Goal: Information Seeking & Learning: Learn about a topic

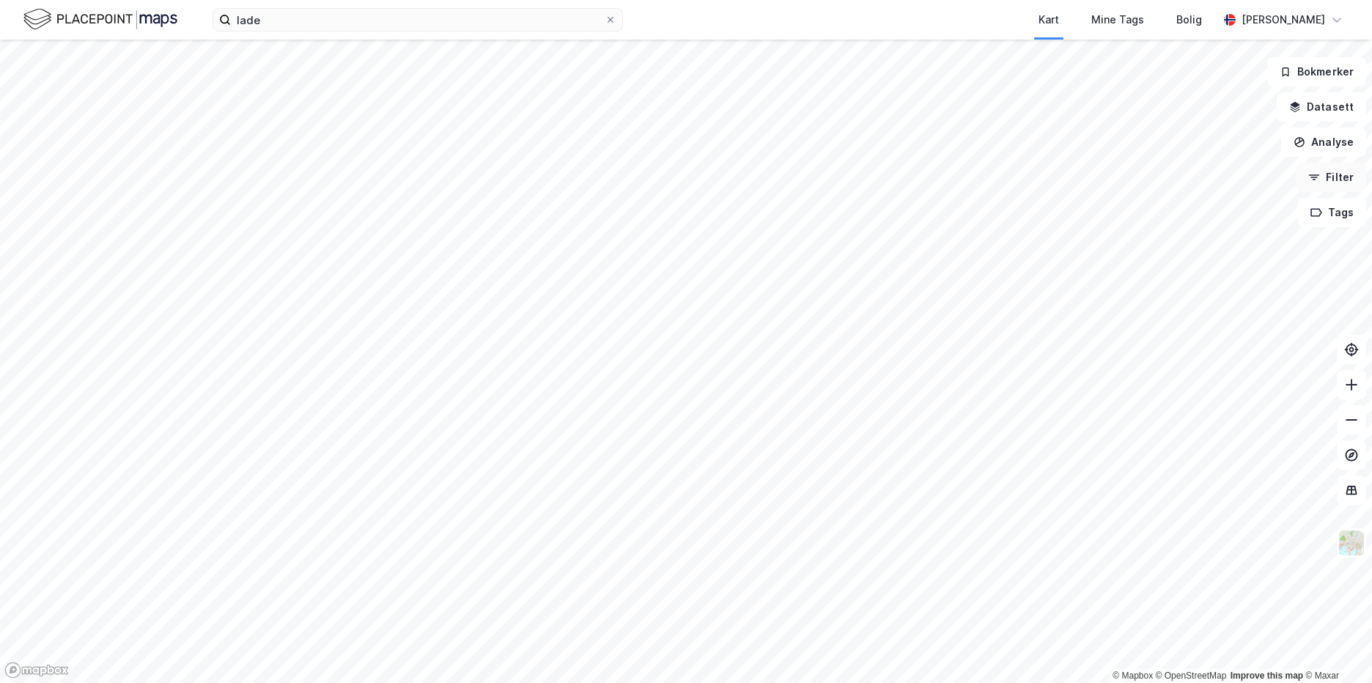
click at [1352, 171] on button "Filter" at bounding box center [1331, 177] width 70 height 29
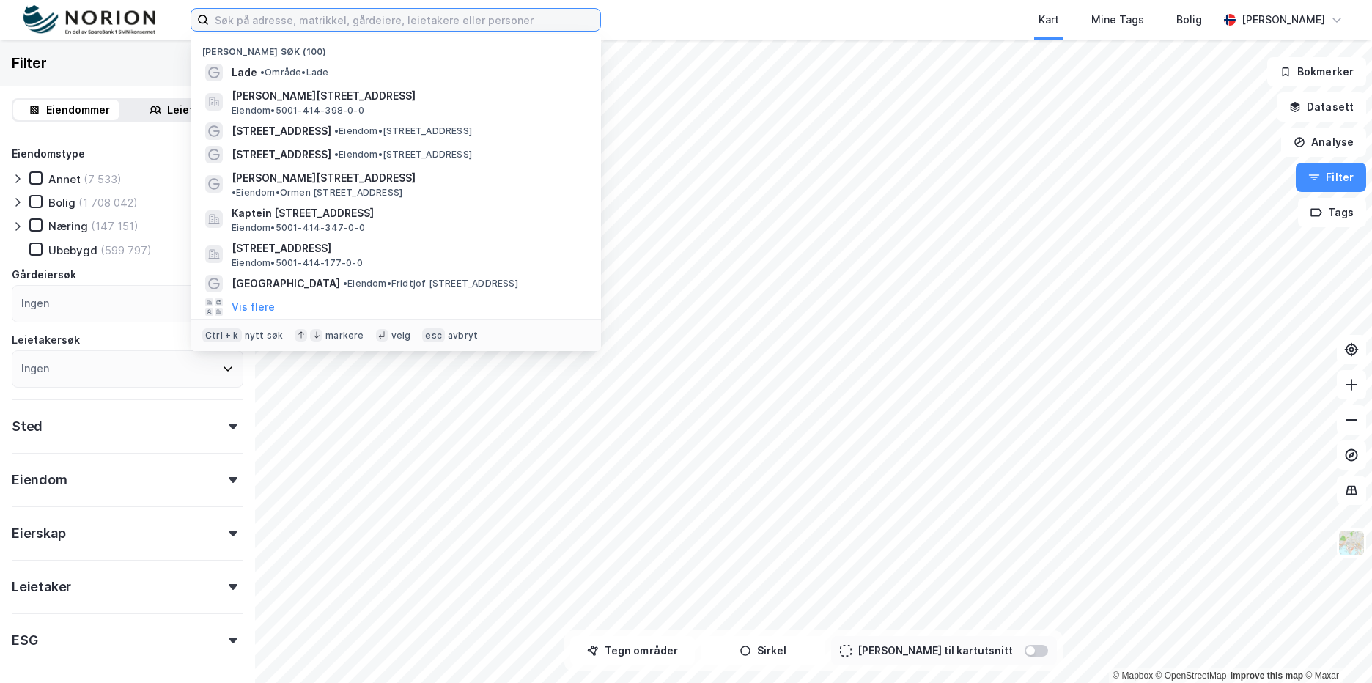
click at [249, 18] on input at bounding box center [404, 20] width 391 height 22
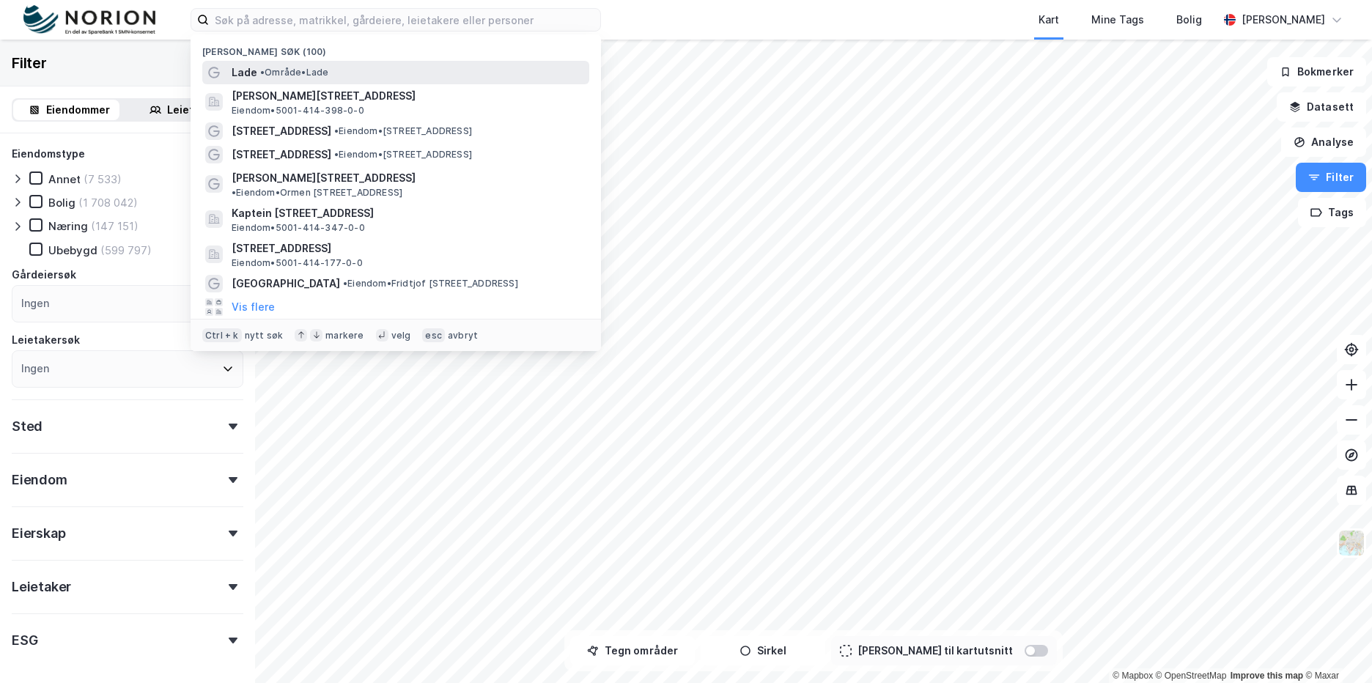
click at [308, 67] on span "• Område • Lade" at bounding box center [294, 73] width 68 height 12
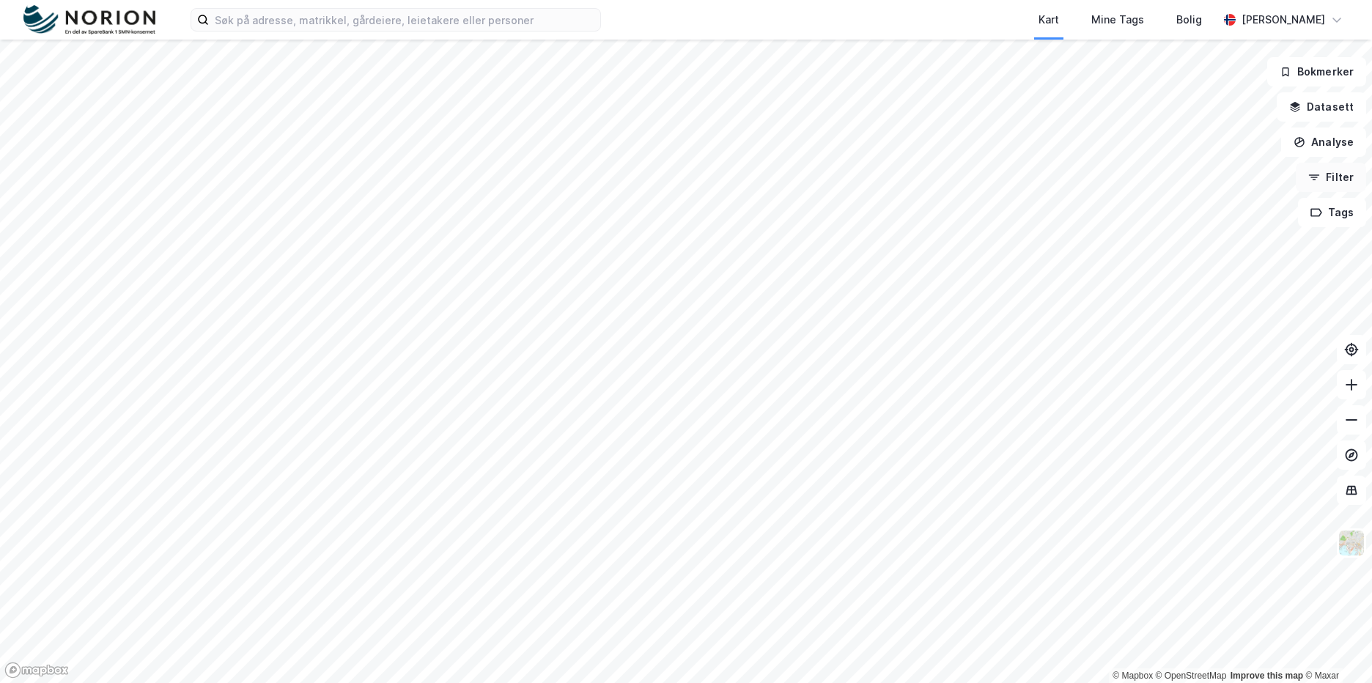
click at [1337, 169] on button "Filter" at bounding box center [1331, 177] width 70 height 29
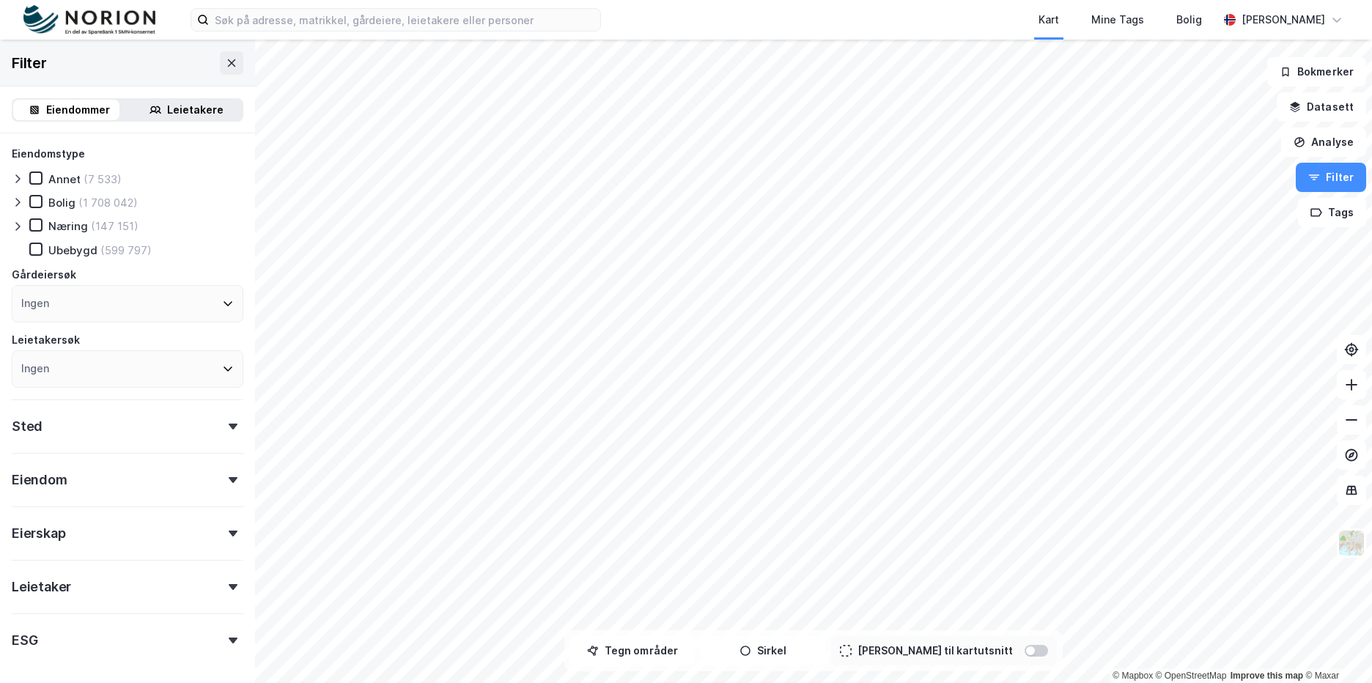
scroll to position [57, 0]
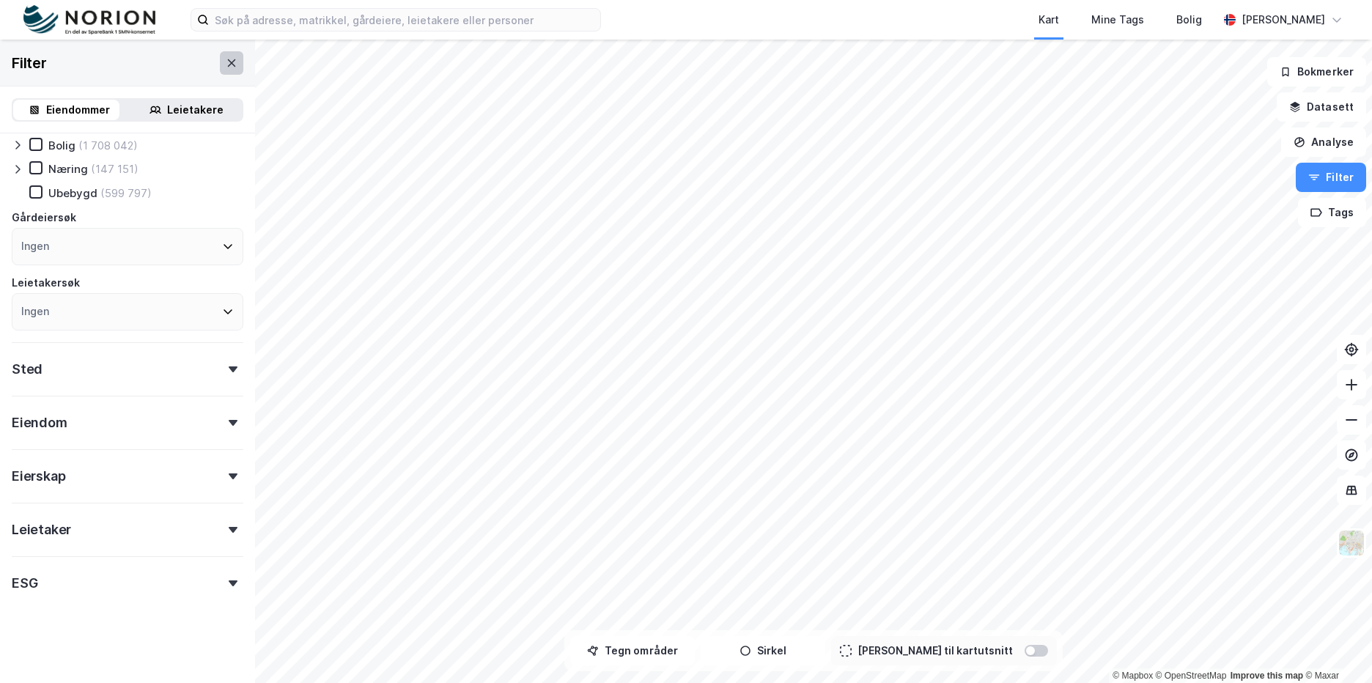
click at [220, 64] on button at bounding box center [231, 62] width 23 height 23
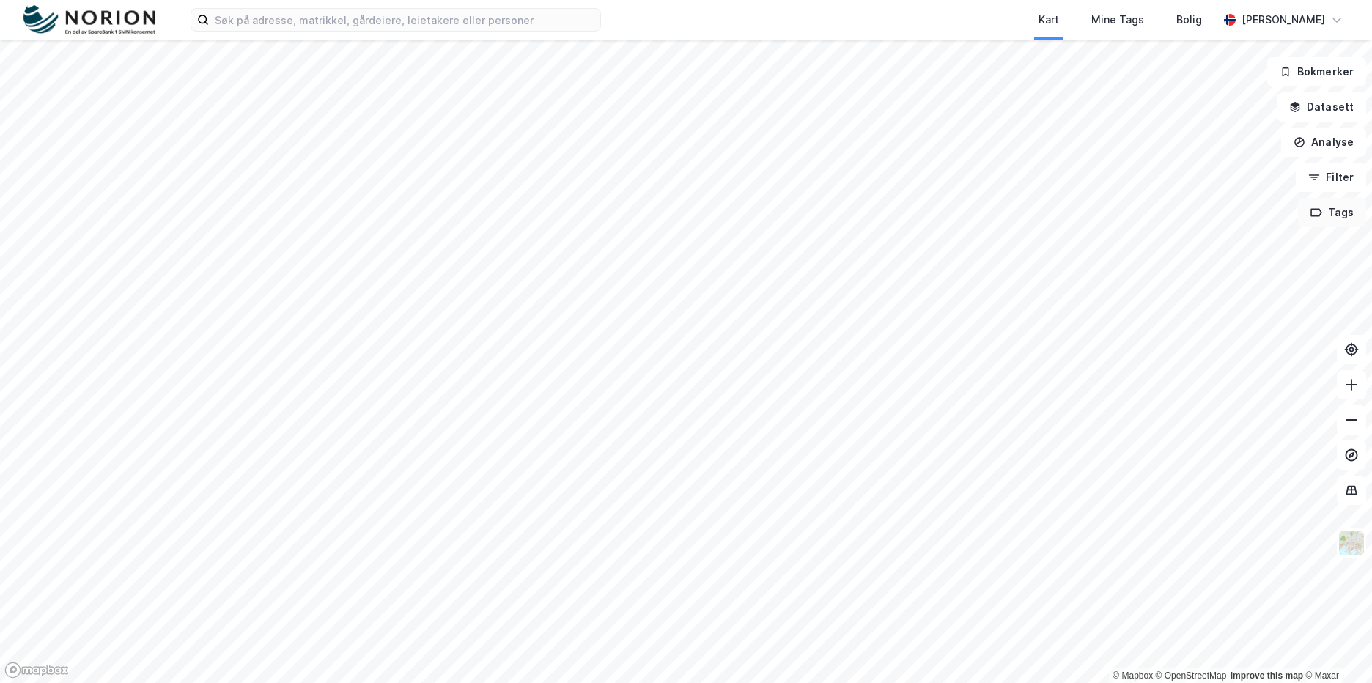
click at [1320, 223] on button "Tags" at bounding box center [1332, 212] width 68 height 29
click at [1117, 215] on div "Tags" at bounding box center [1175, 221] width 210 height 23
click at [1089, 220] on div "Tags" at bounding box center [1087, 221] width 35 height 23
click at [1263, 213] on button at bounding box center [1267, 221] width 23 height 23
click at [1324, 133] on button "Analyse" at bounding box center [1323, 142] width 85 height 29
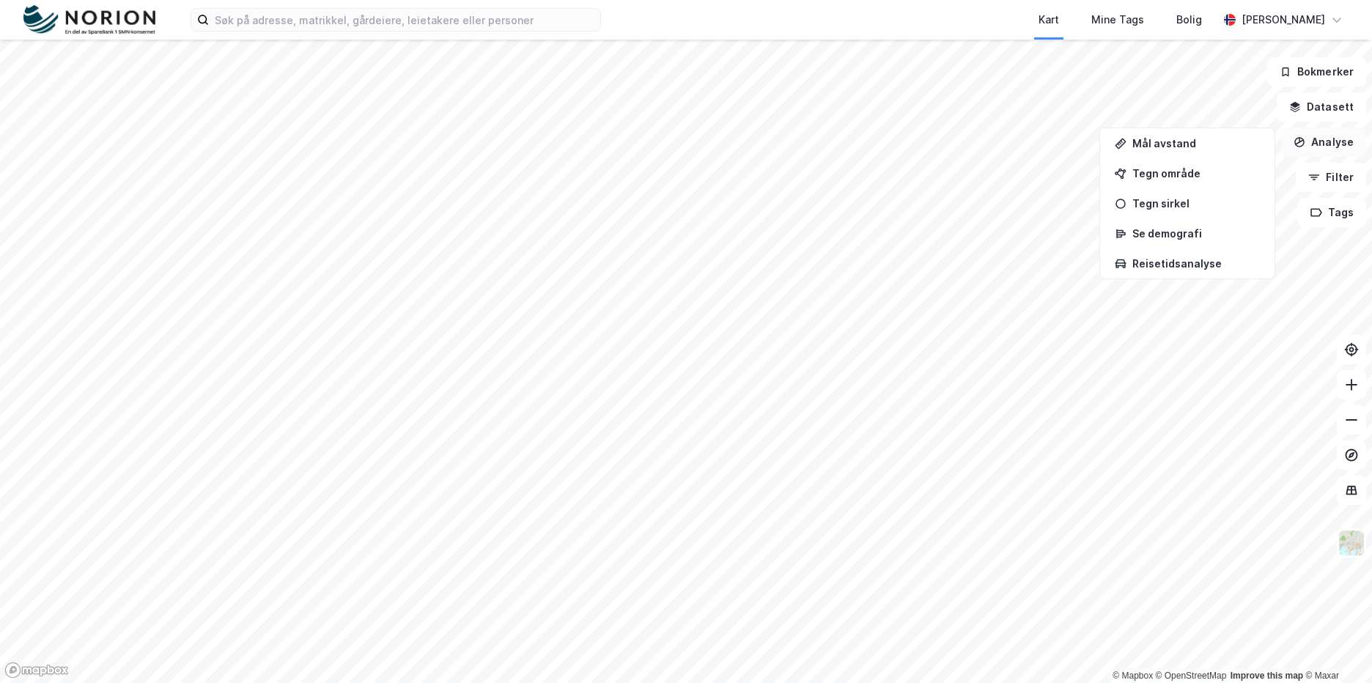
click at [1328, 136] on button "Analyse" at bounding box center [1323, 142] width 85 height 29
click at [1331, 107] on button "Datasett" at bounding box center [1321, 106] width 89 height 29
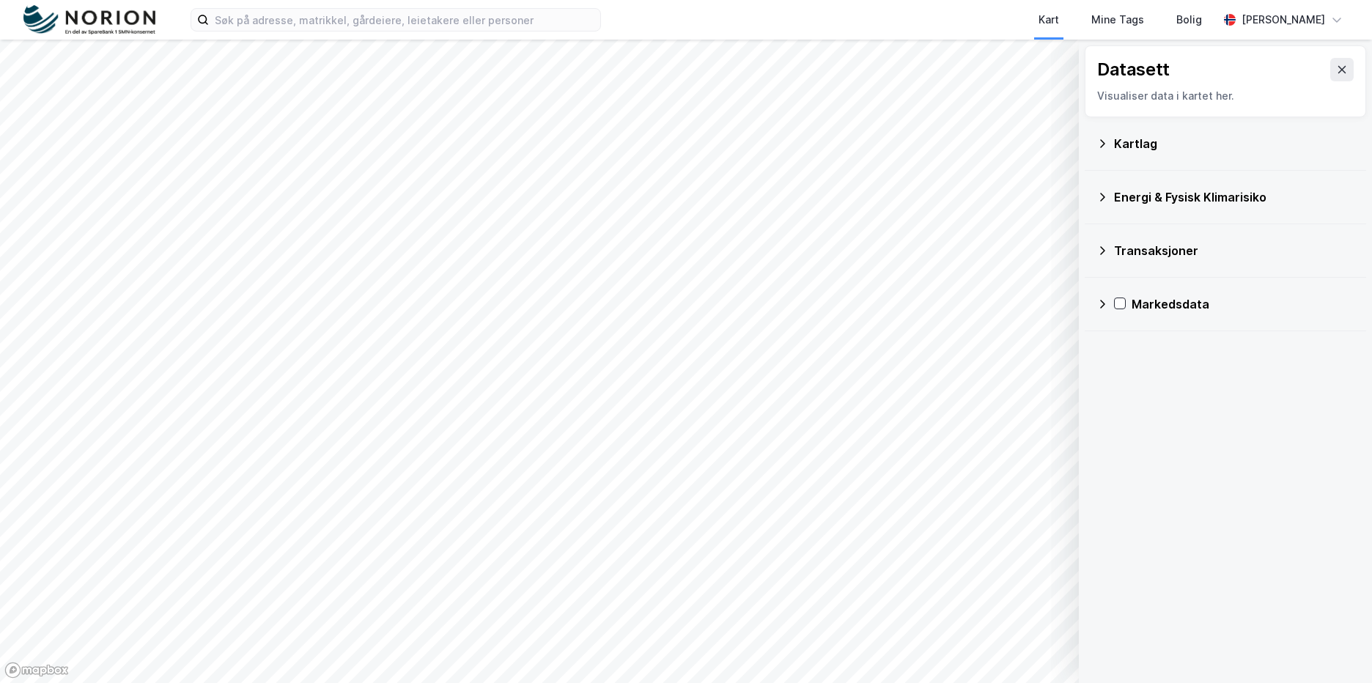
click at [1107, 155] on div "Kartlag" at bounding box center [1225, 143] width 258 height 35
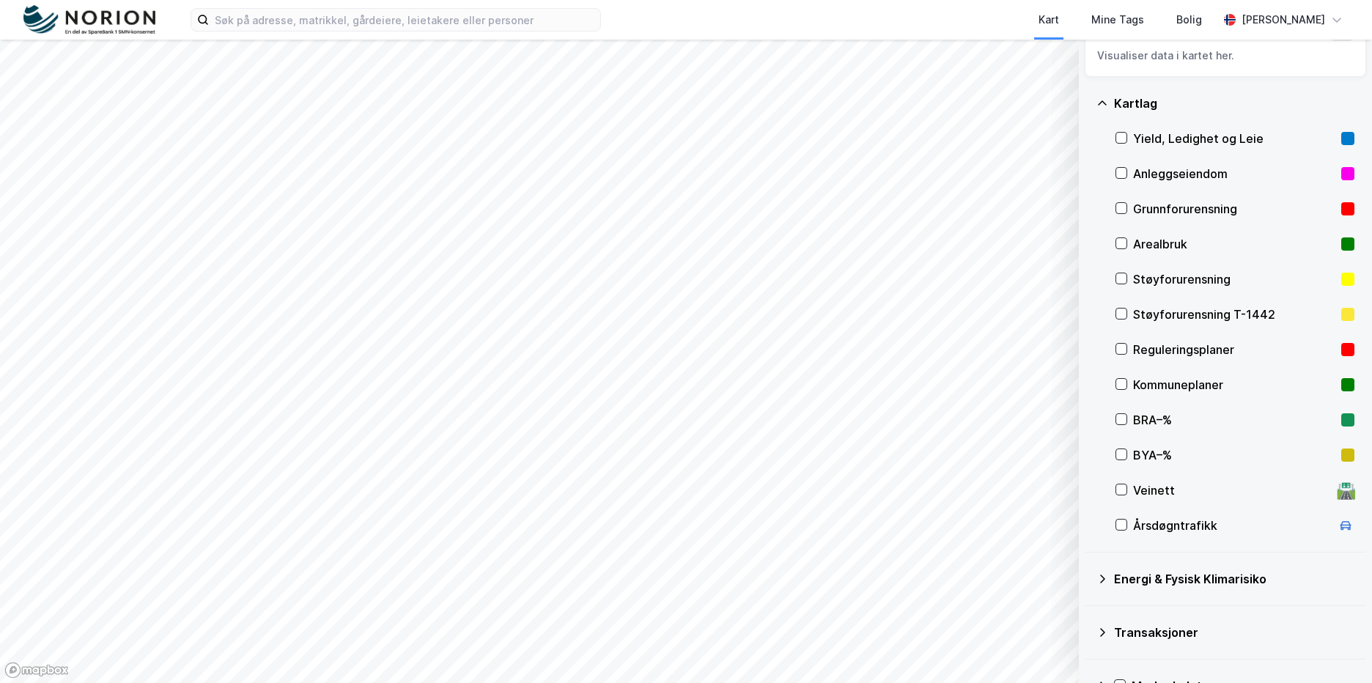
scroll to position [76, 0]
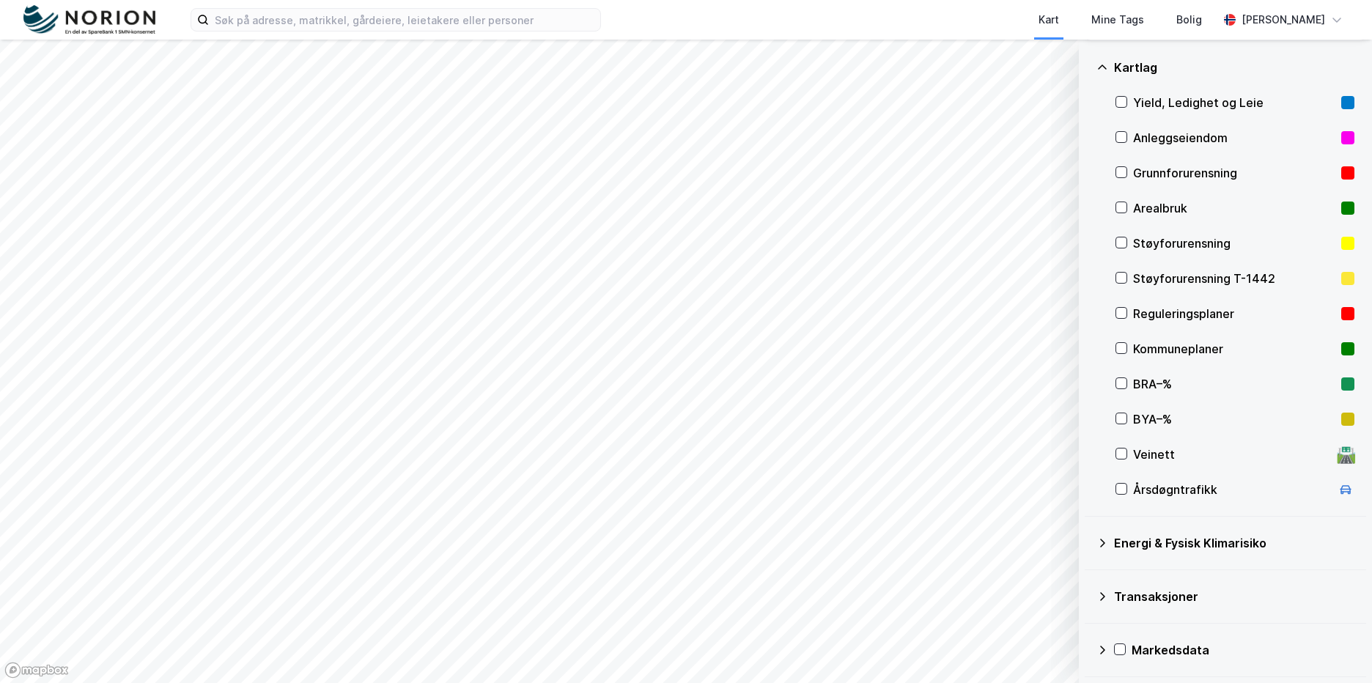
click at [1223, 585] on div "Transaksjoner" at bounding box center [1225, 596] width 258 height 35
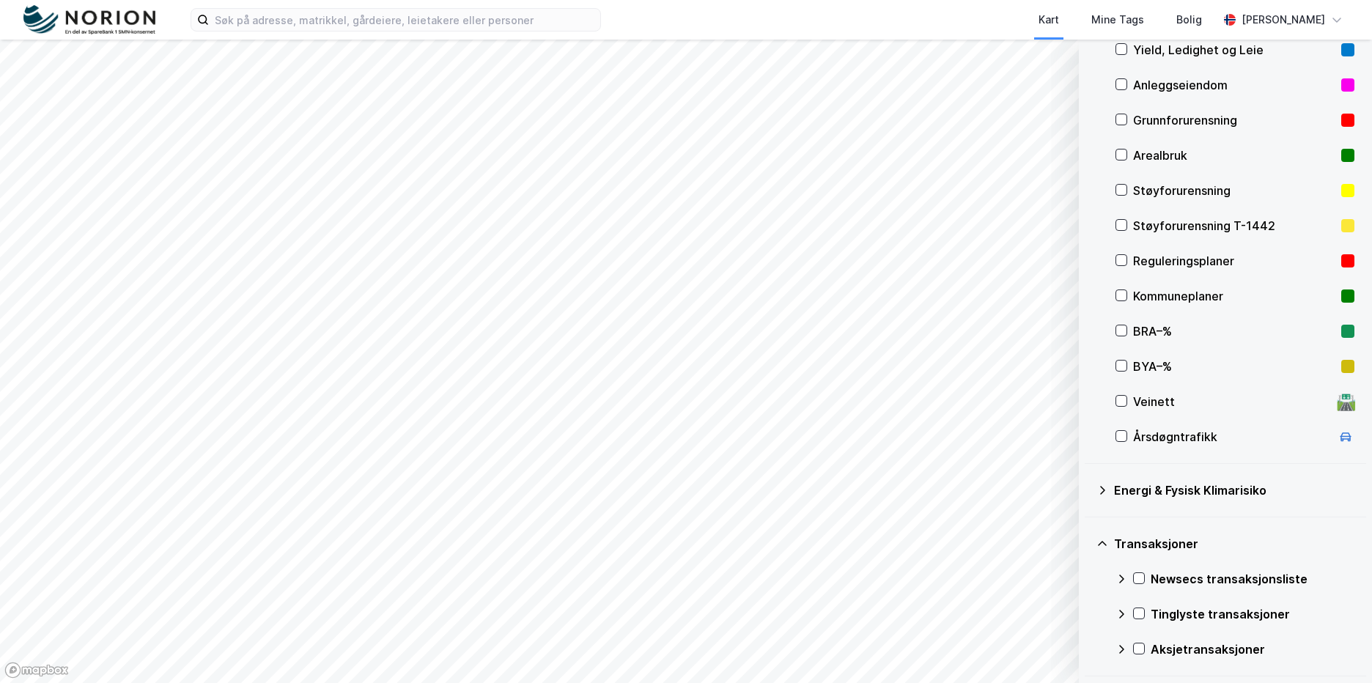
scroll to position [182, 0]
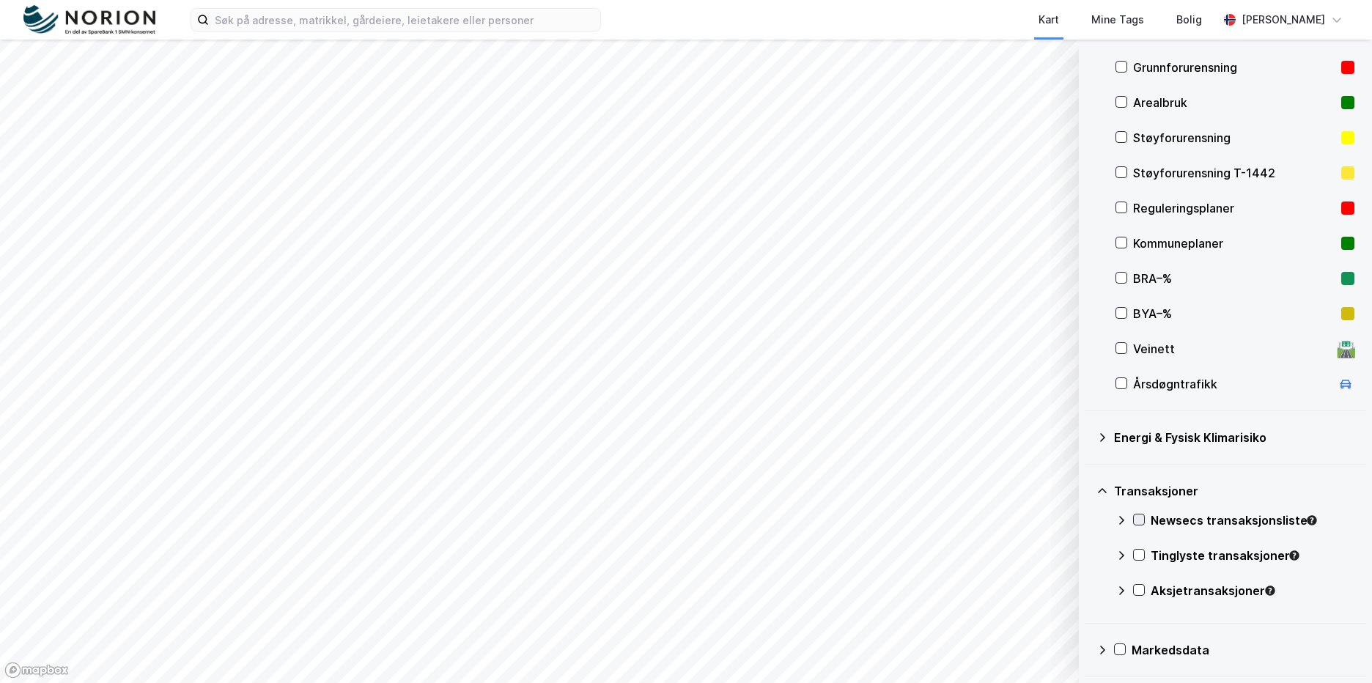
click at [1141, 518] on icon at bounding box center [1139, 519] width 10 height 10
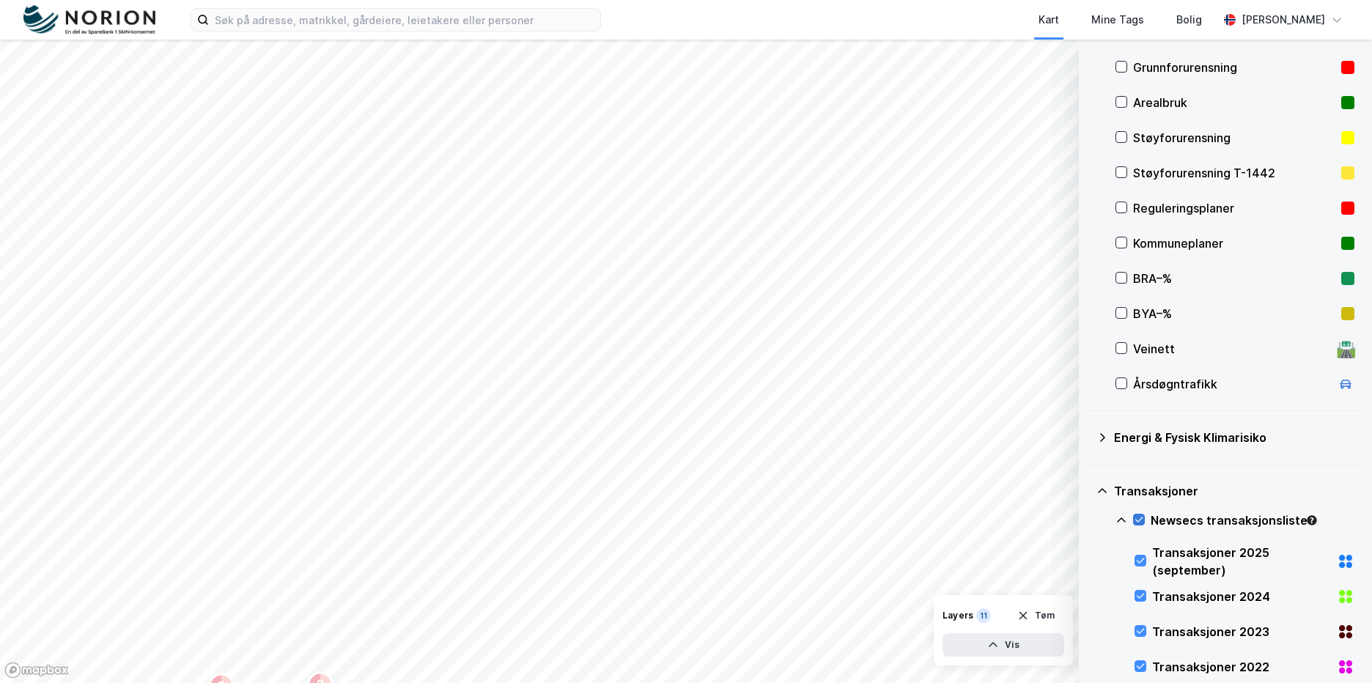
click at [1137, 519] on icon at bounding box center [1139, 519] width 10 height 10
click at [1141, 558] on icon at bounding box center [1140, 560] width 10 height 10
click at [1140, 596] on icon at bounding box center [1140, 596] width 10 height 10
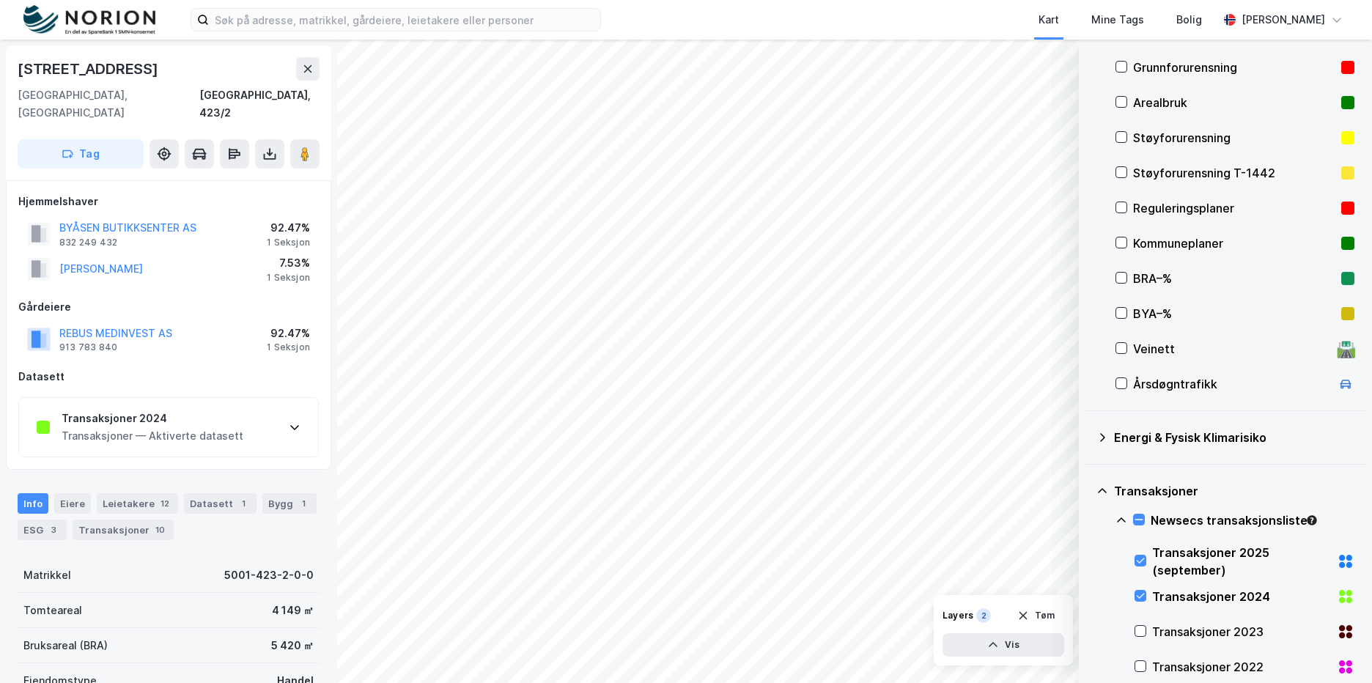
click at [302, 400] on div "Transaksjoner 2024 Transaksjoner — Aktiverte datasett" at bounding box center [168, 427] width 299 height 59
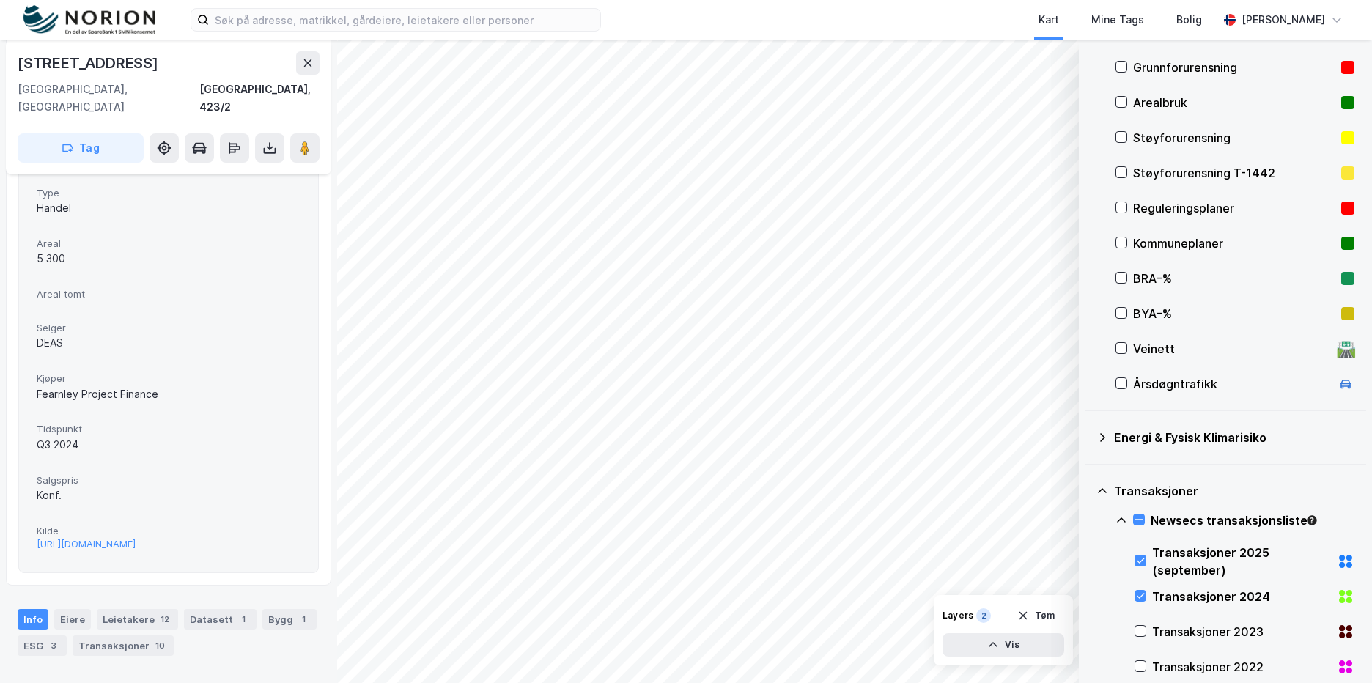
scroll to position [366, 0]
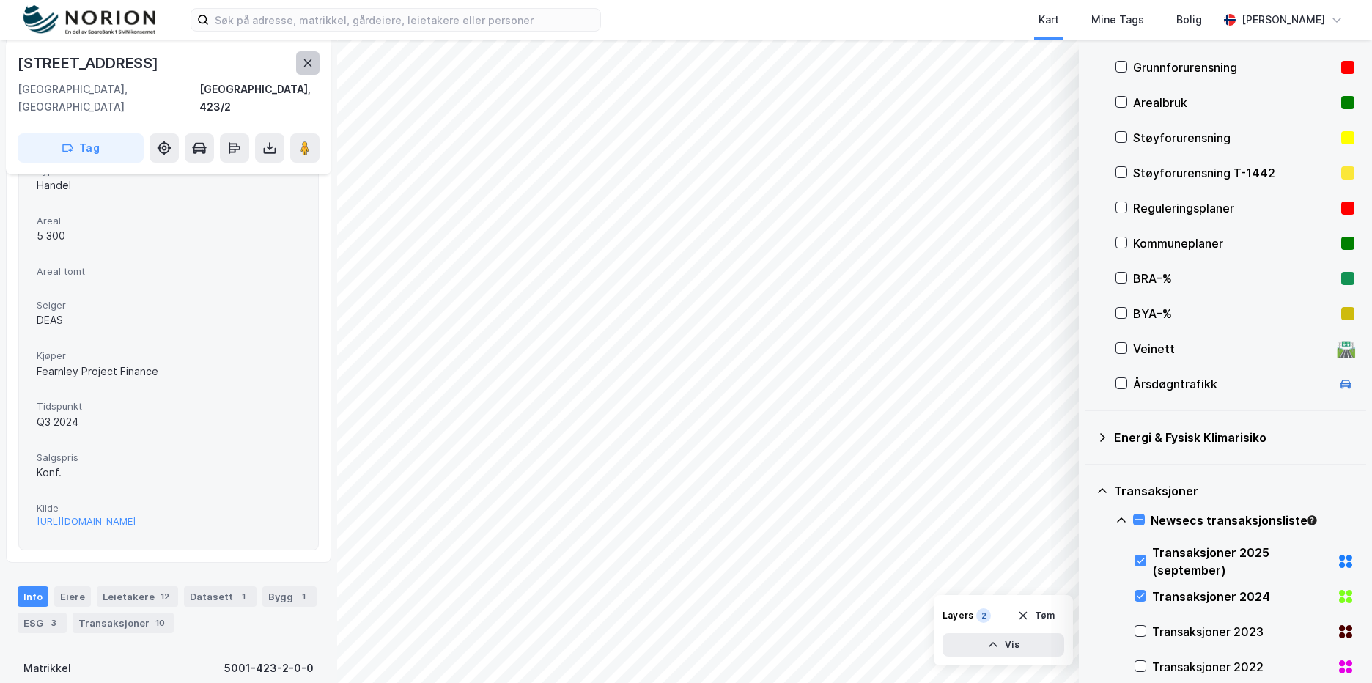
click at [307, 72] on button at bounding box center [307, 62] width 23 height 23
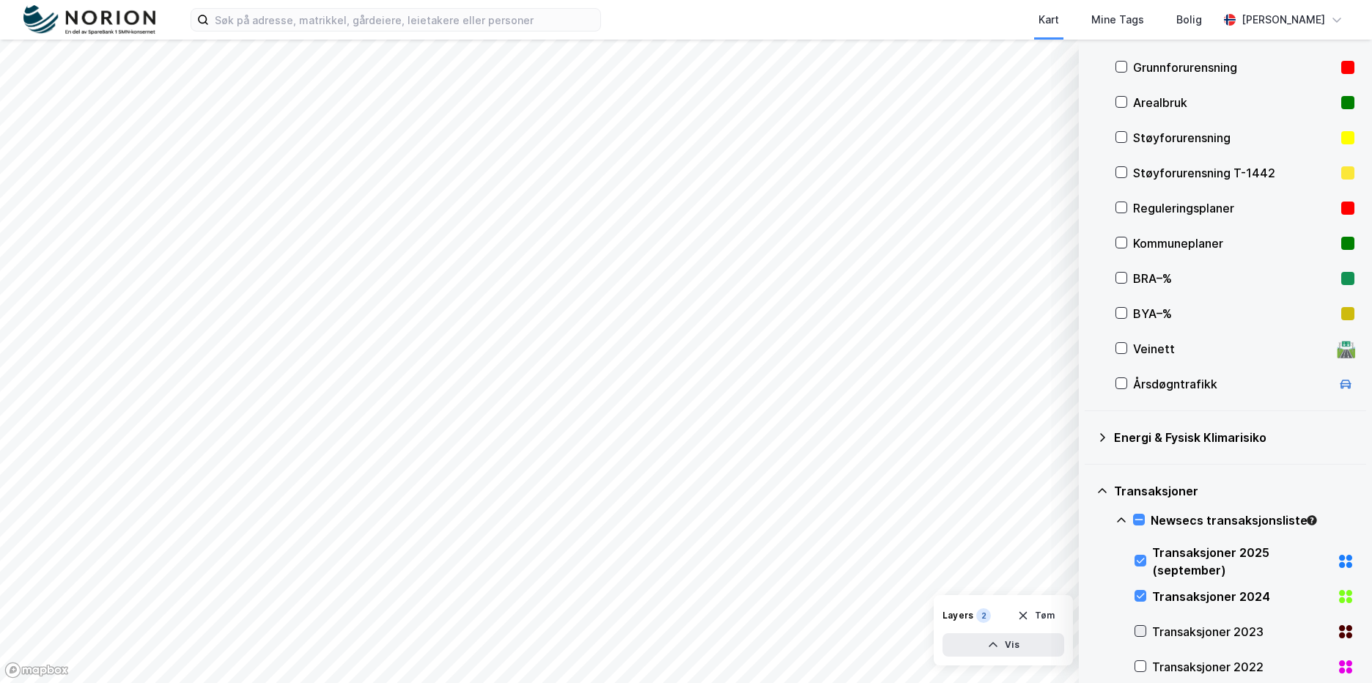
click at [1142, 629] on icon at bounding box center [1140, 631] width 10 height 10
click at [1139, 664] on icon at bounding box center [1140, 666] width 10 height 10
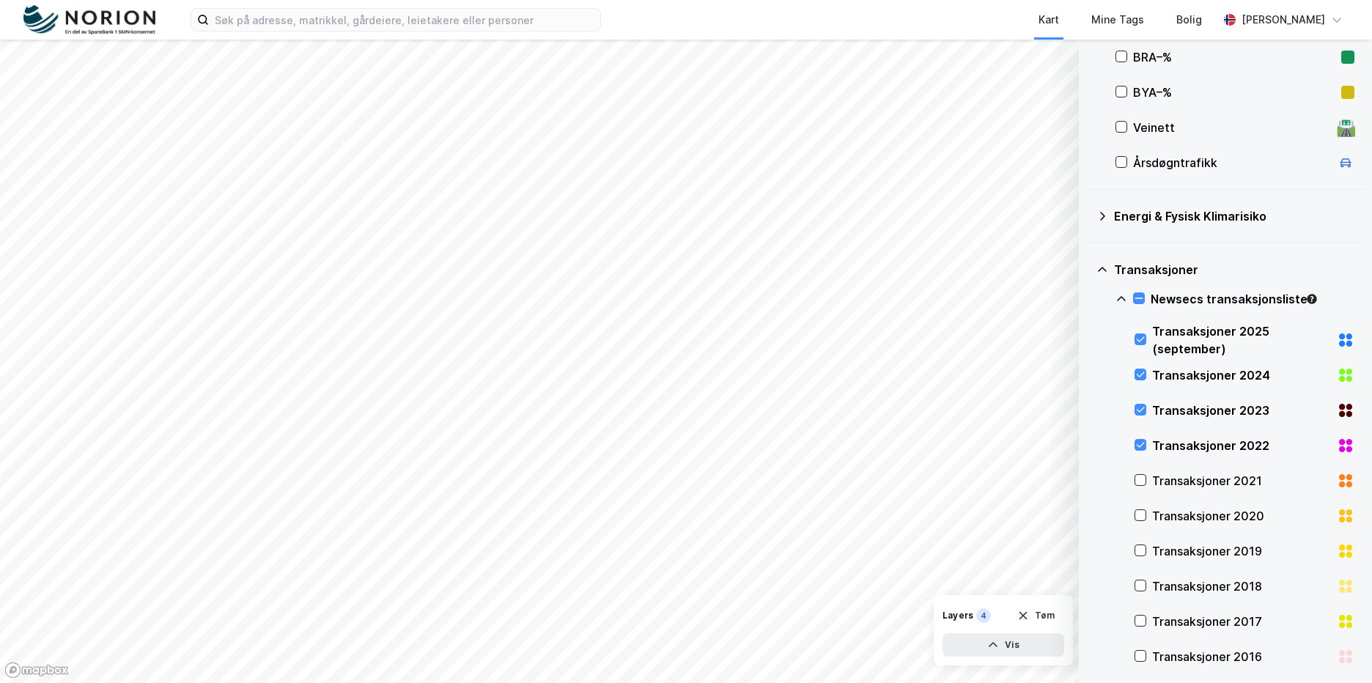
scroll to position [569, 0]
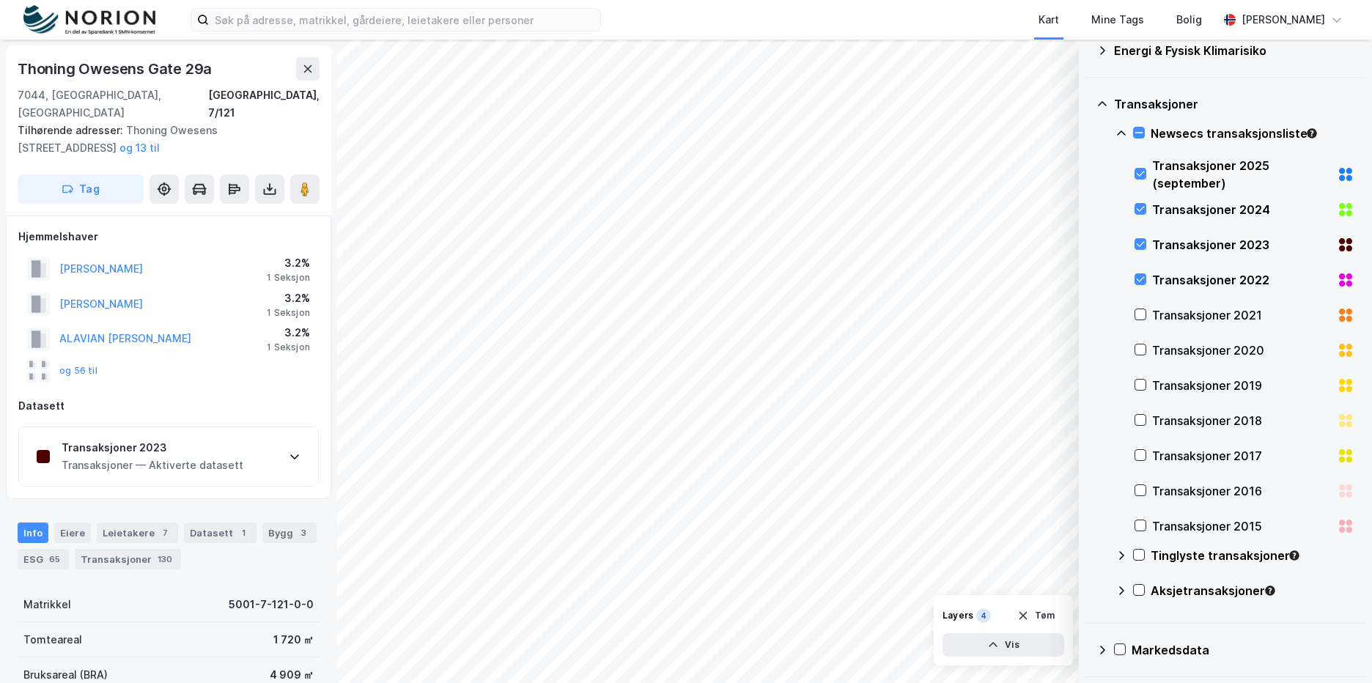
click at [141, 260] on div "ESTENSTAD GRETE" at bounding box center [101, 269] width 84 height 18
click at [0, 0] on button "ESTENSTAD GRETE" at bounding box center [0, 0] width 0 height 0
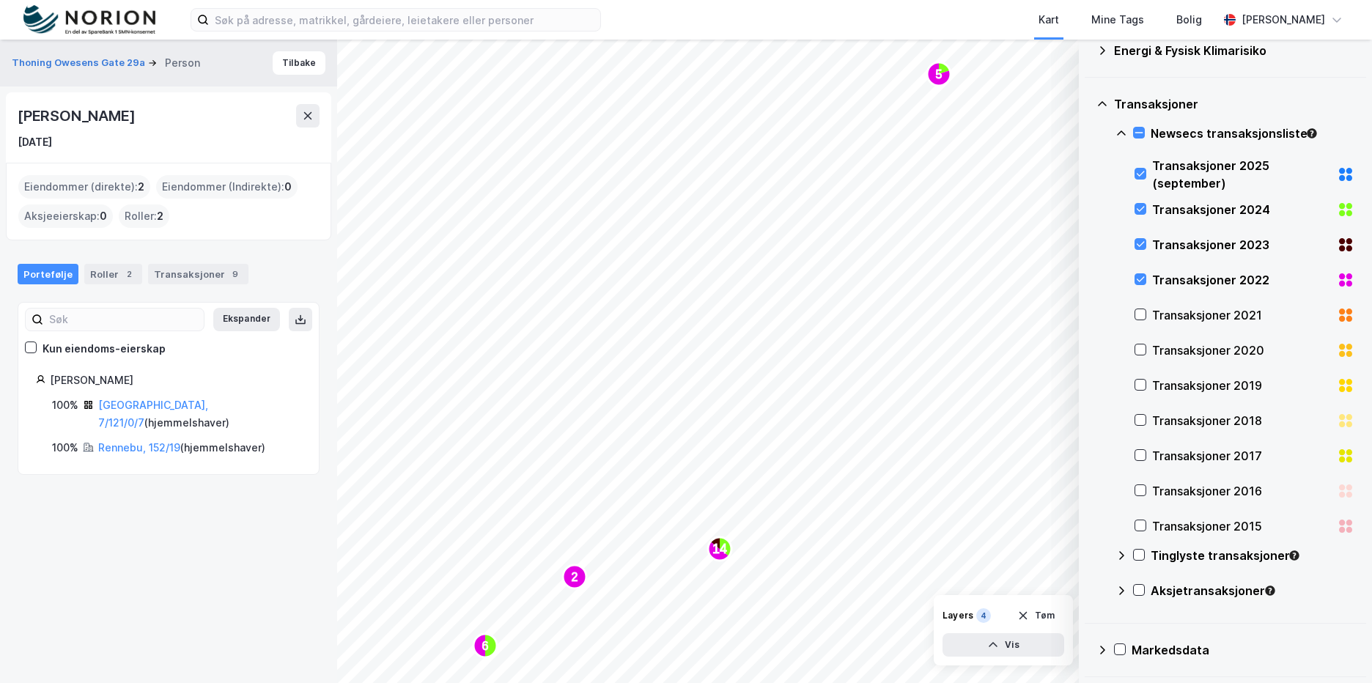
click at [75, 16] on img at bounding box center [89, 20] width 132 height 30
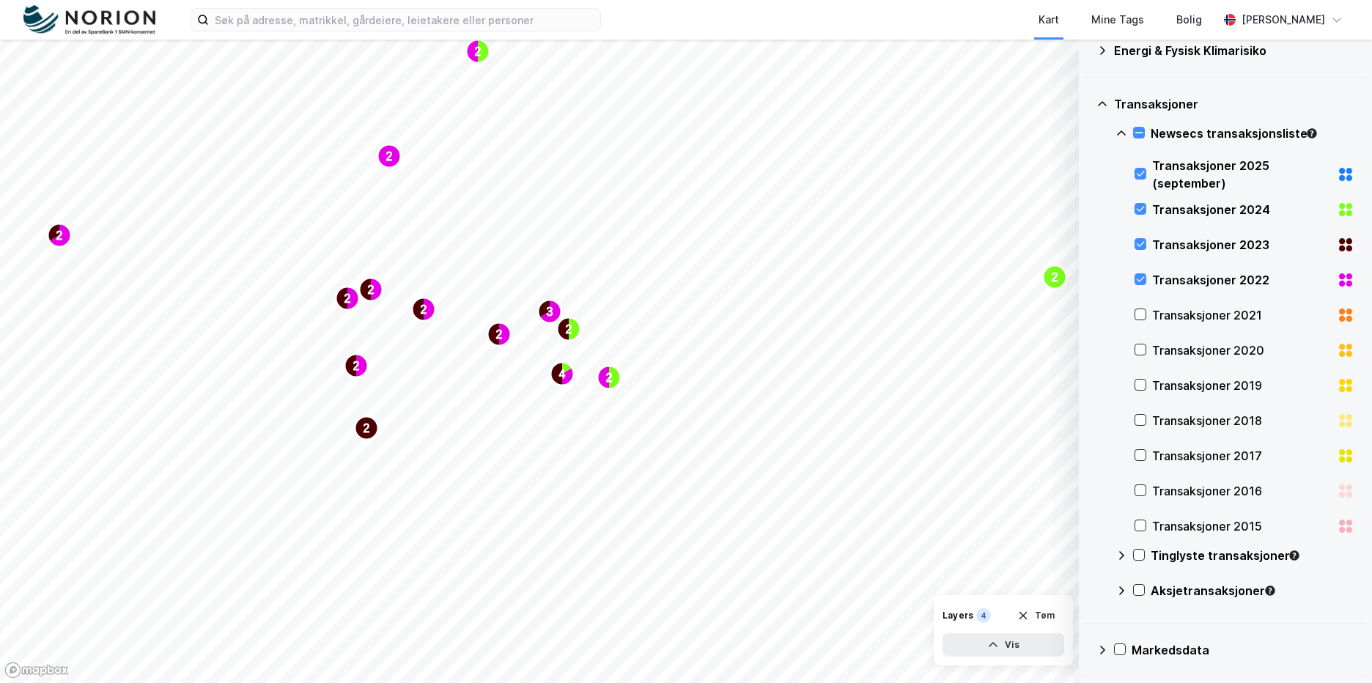
click at [1027, 21] on div "Kart Mine Tags Bolig" at bounding box center [944, 20] width 547 height 40
click at [97, 24] on img at bounding box center [89, 20] width 132 height 30
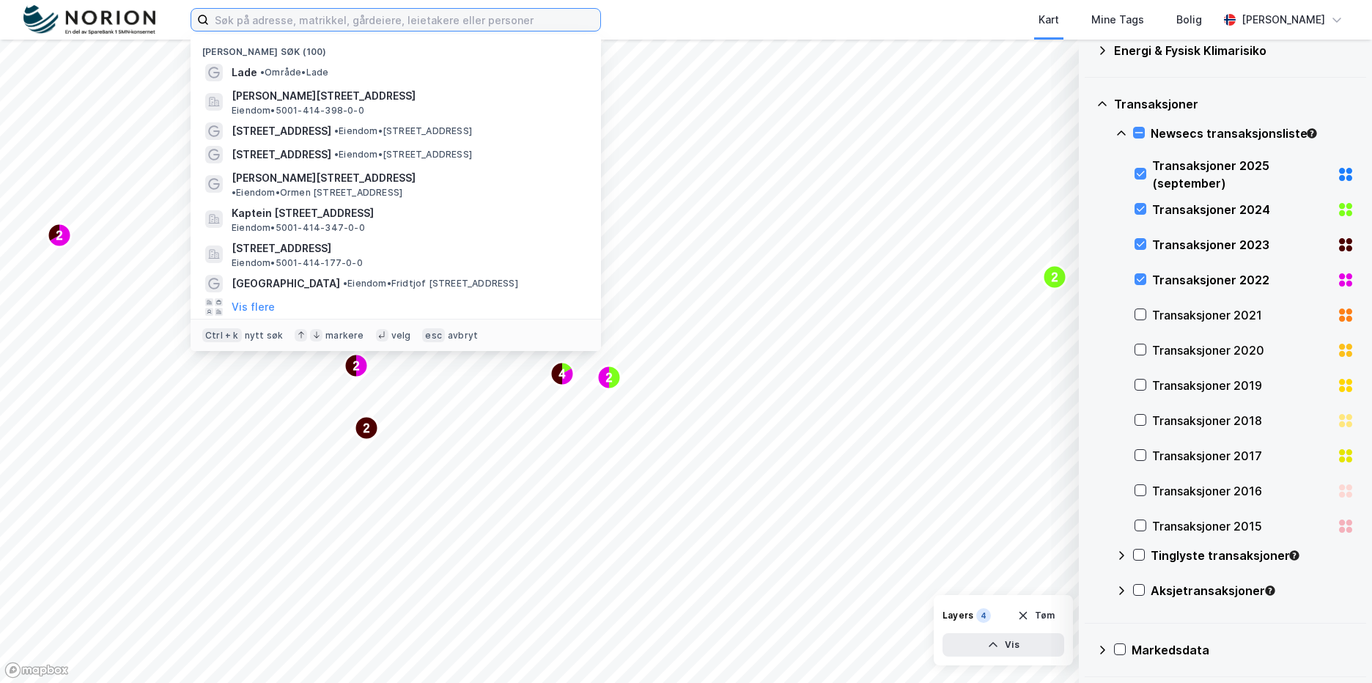
click at [494, 12] on input at bounding box center [404, 20] width 391 height 22
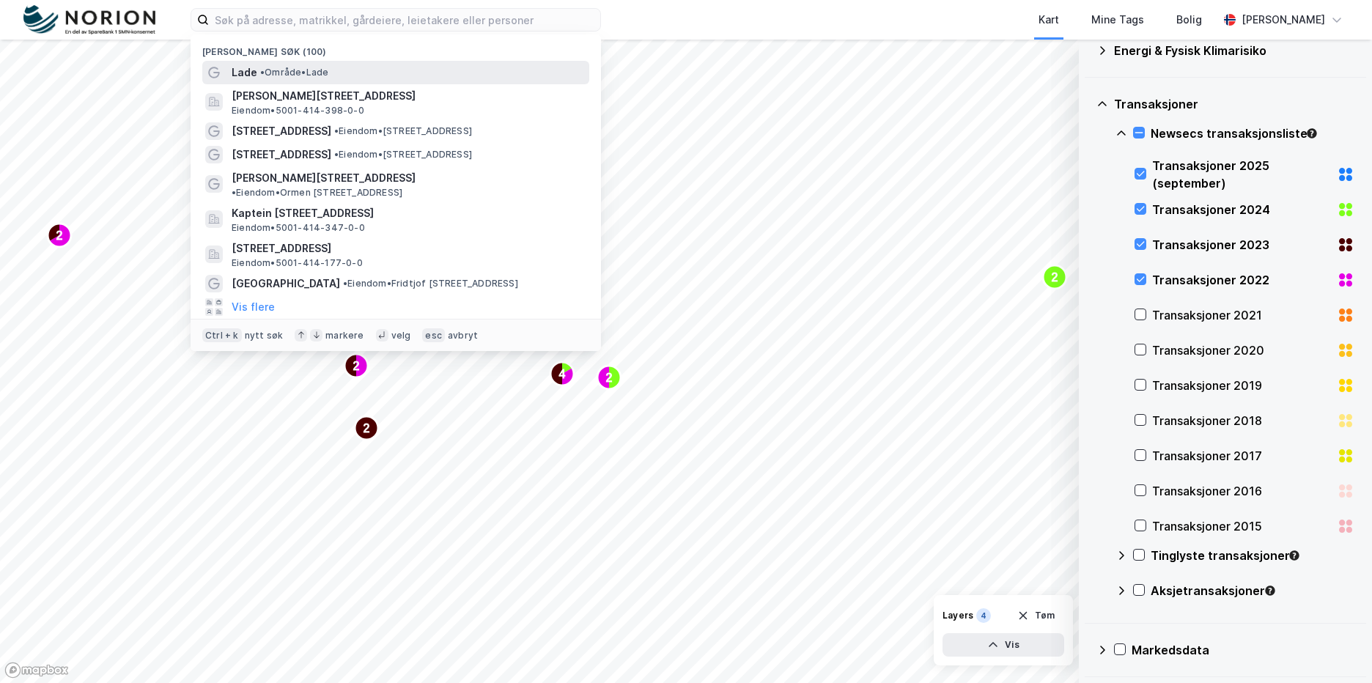
click at [472, 80] on div "Lade • Område • Lade" at bounding box center [409, 73] width 355 height 18
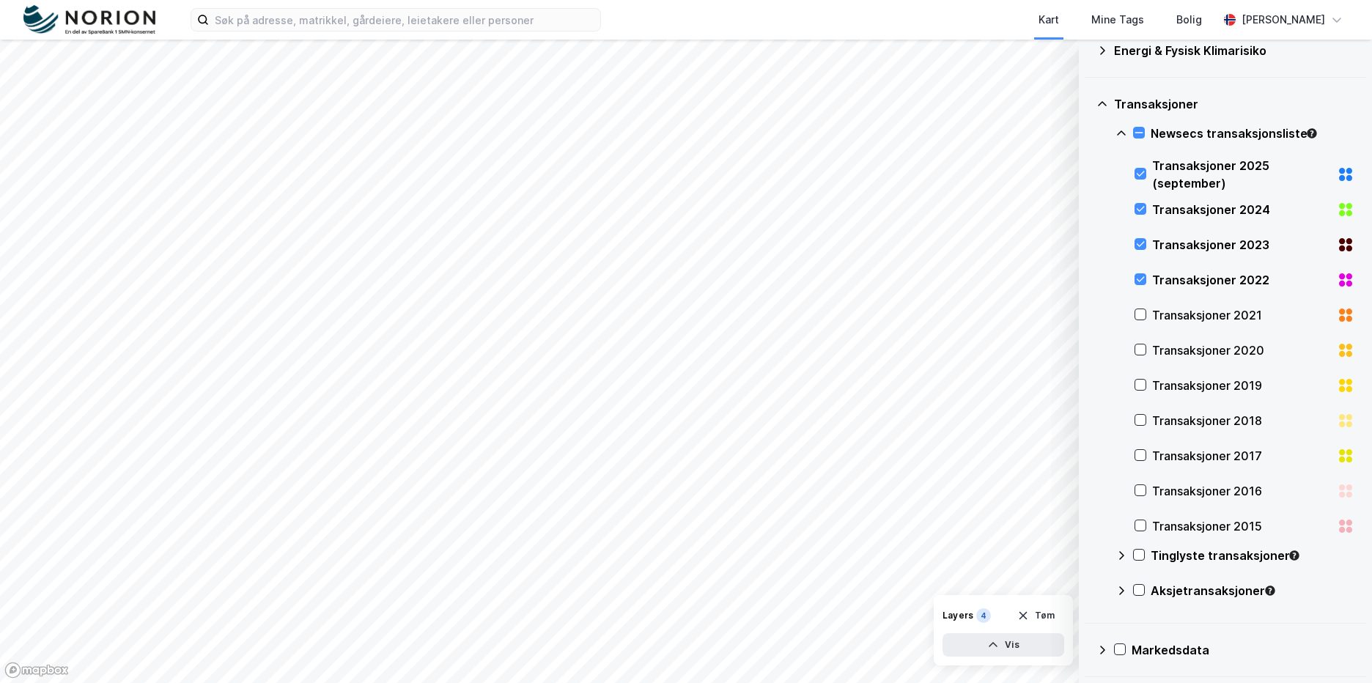
click at [1132, 131] on div "Newsecs transaksjonsliste" at bounding box center [1234, 139] width 239 height 35
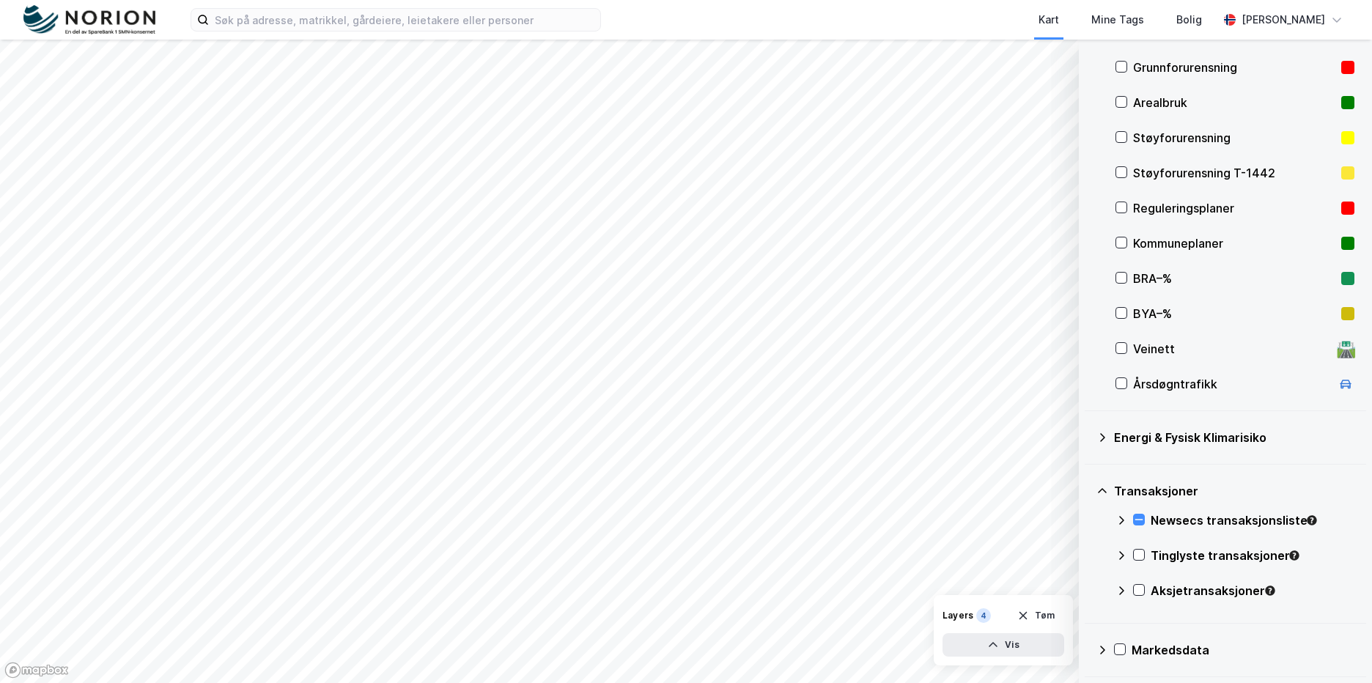
scroll to position [182, 0]
click at [1145, 522] on div "Newsecs transaksjonsliste" at bounding box center [1234, 526] width 239 height 35
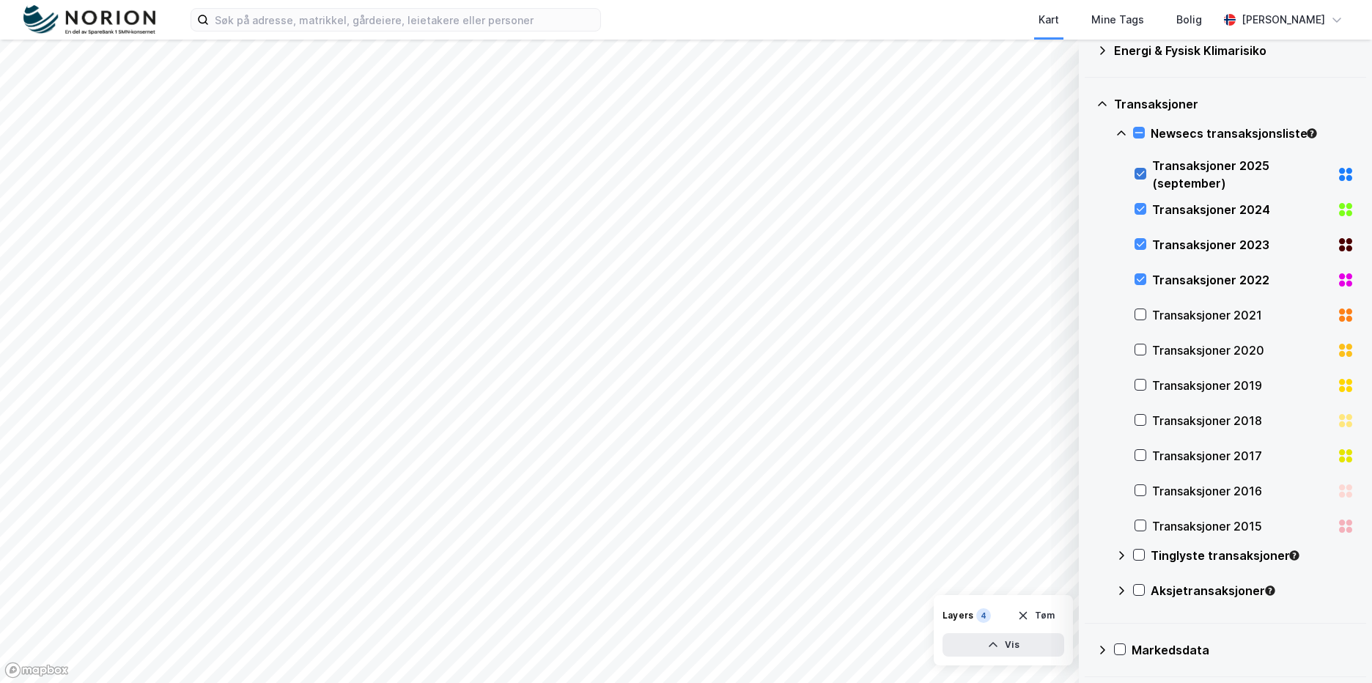
click at [1142, 171] on icon at bounding box center [1140, 174] width 10 height 10
click at [1141, 208] on icon at bounding box center [1140, 209] width 10 height 10
drag, startPoint x: 1142, startPoint y: 240, endPoint x: 1142, endPoint y: 256, distance: 16.1
click at [1142, 240] on icon at bounding box center [1140, 244] width 10 height 10
click at [1143, 275] on icon at bounding box center [1140, 279] width 10 height 10
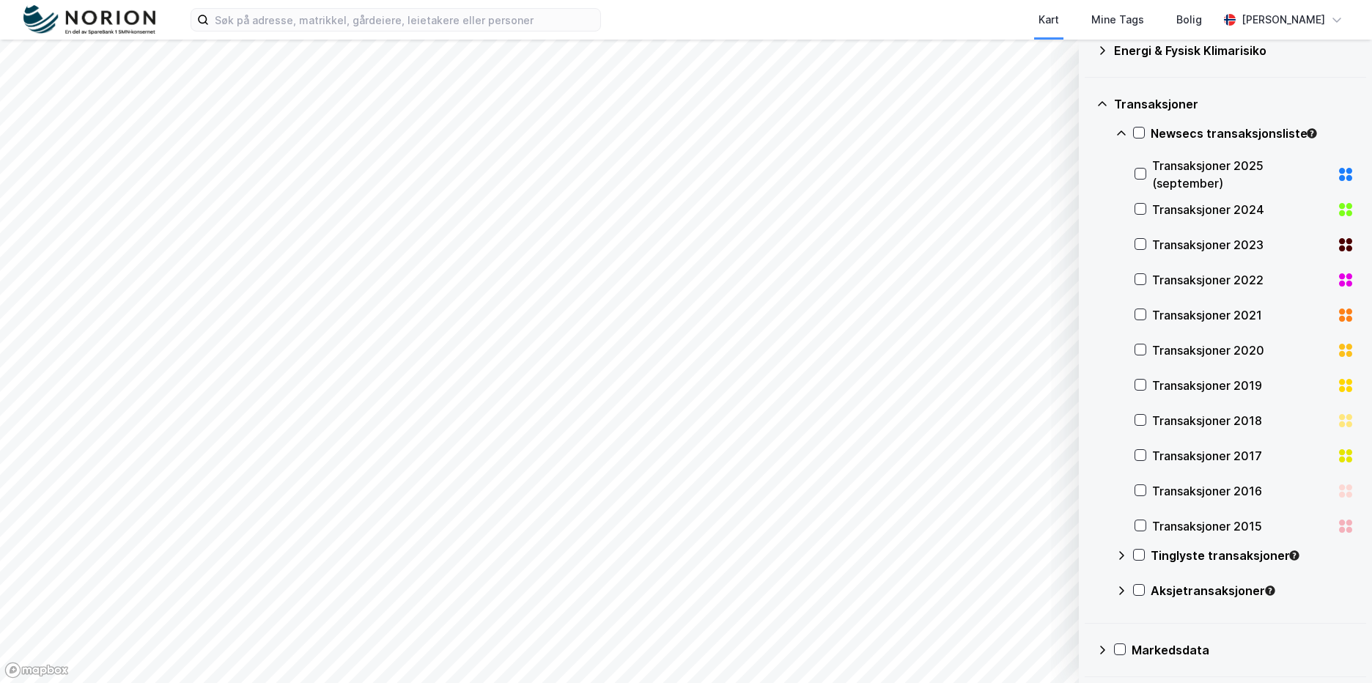
click at [1101, 101] on icon at bounding box center [1102, 104] width 12 height 12
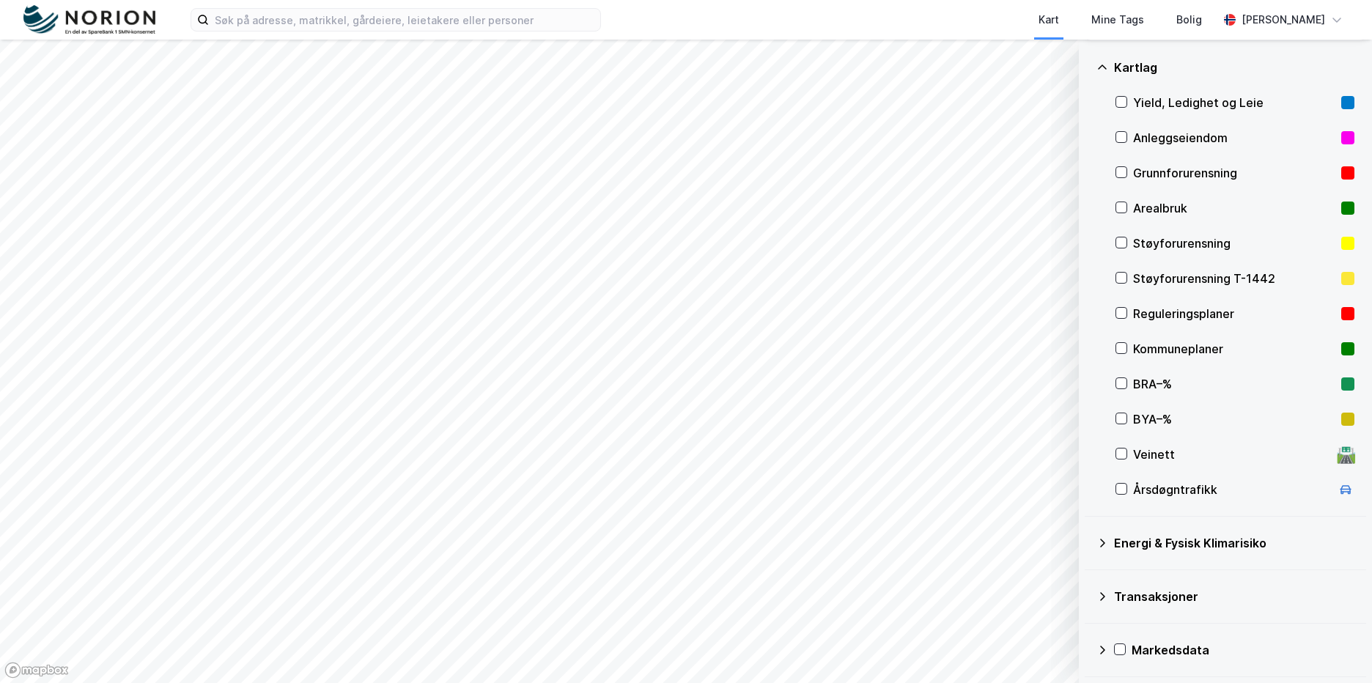
scroll to position [76, 0]
click at [1109, 73] on div "Kartlag" at bounding box center [1225, 67] width 258 height 35
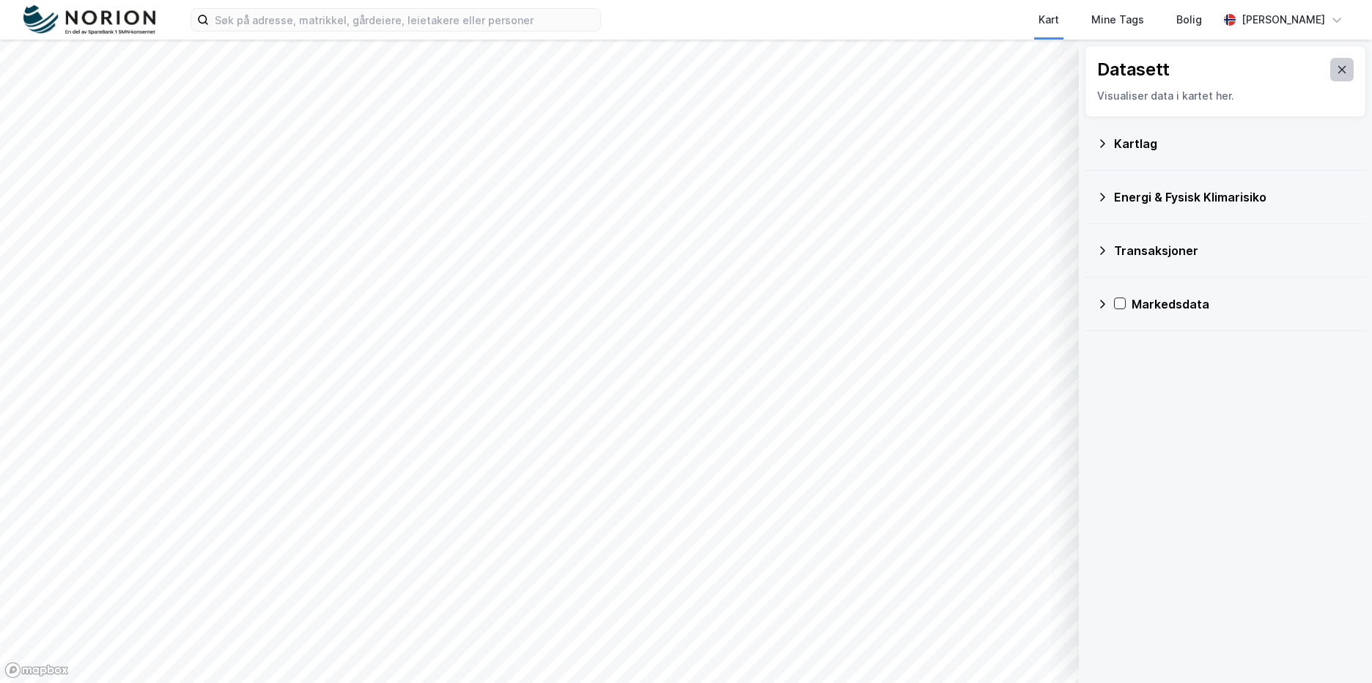
click at [1342, 65] on button at bounding box center [1341, 69] width 23 height 23
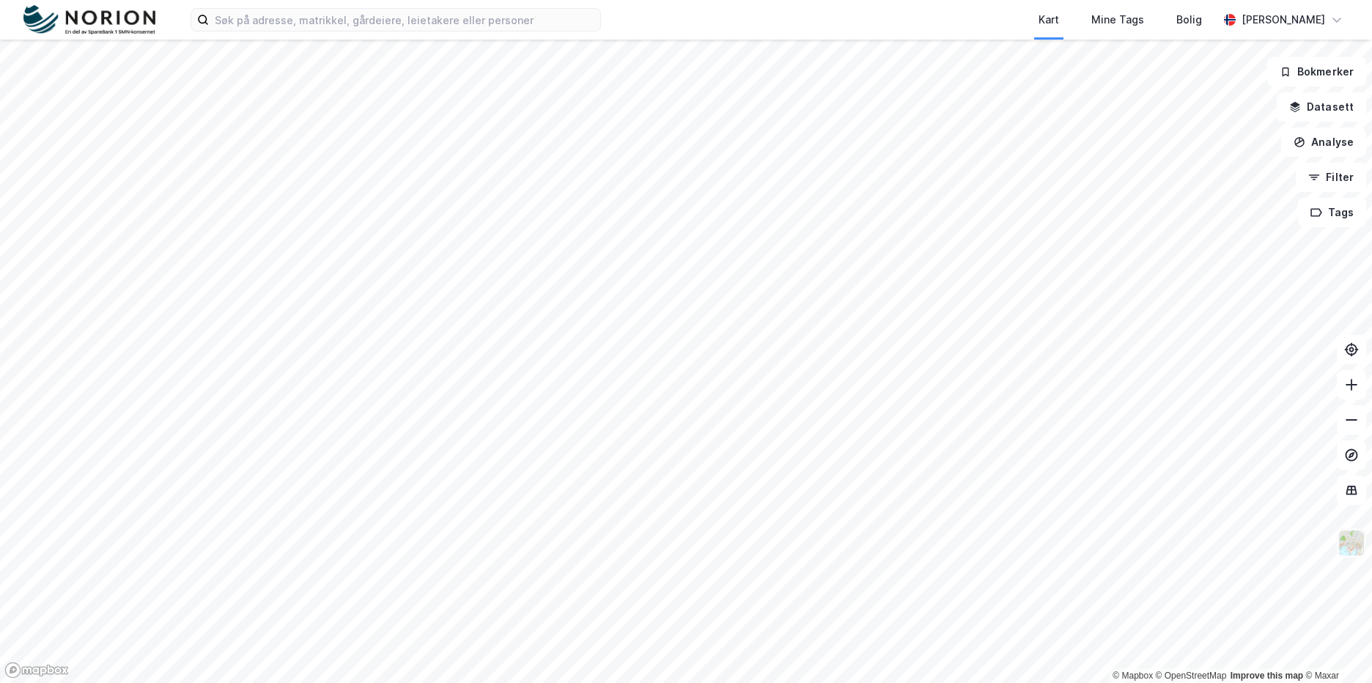
click at [1363, 546] on img at bounding box center [1351, 543] width 28 height 28
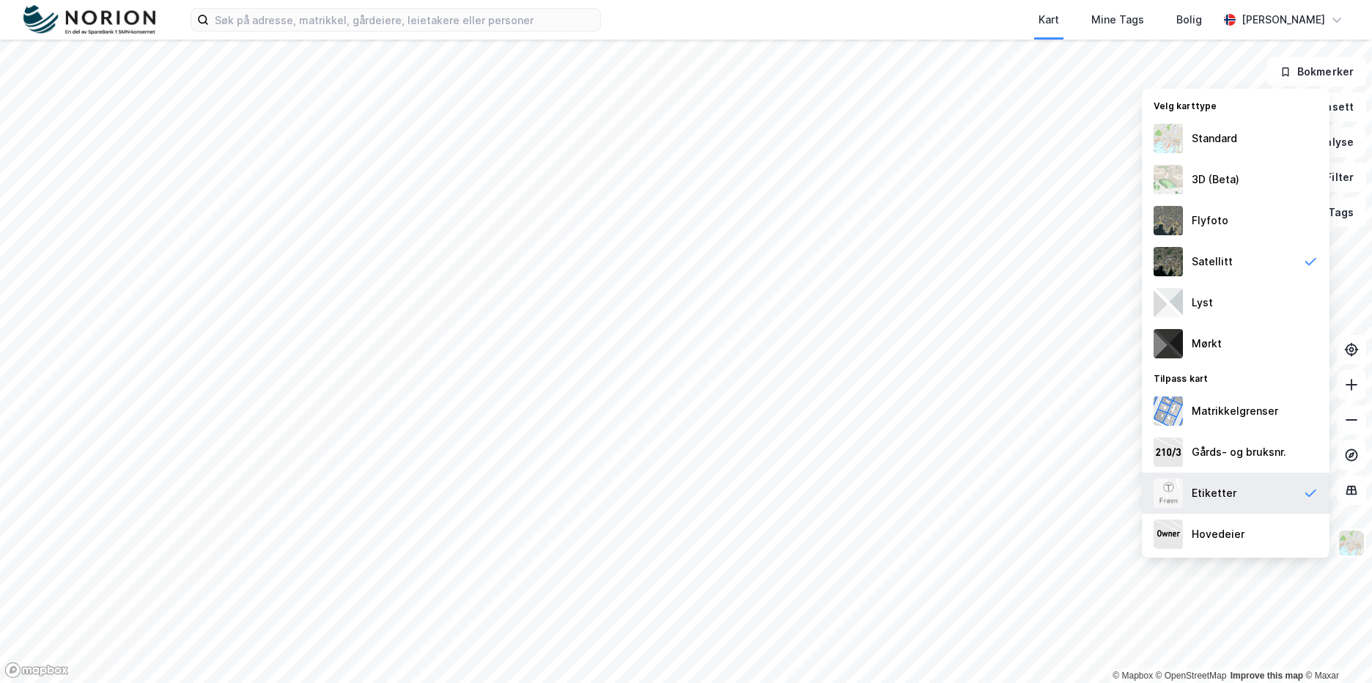
click at [1194, 495] on div "Etiketter" at bounding box center [1214, 493] width 45 height 18
click at [1216, 251] on div "Satellitt" at bounding box center [1236, 261] width 188 height 41
click at [1232, 220] on div "Flyfoto" at bounding box center [1236, 220] width 188 height 41
click at [1230, 270] on div "Satellitt" at bounding box center [1236, 261] width 188 height 41
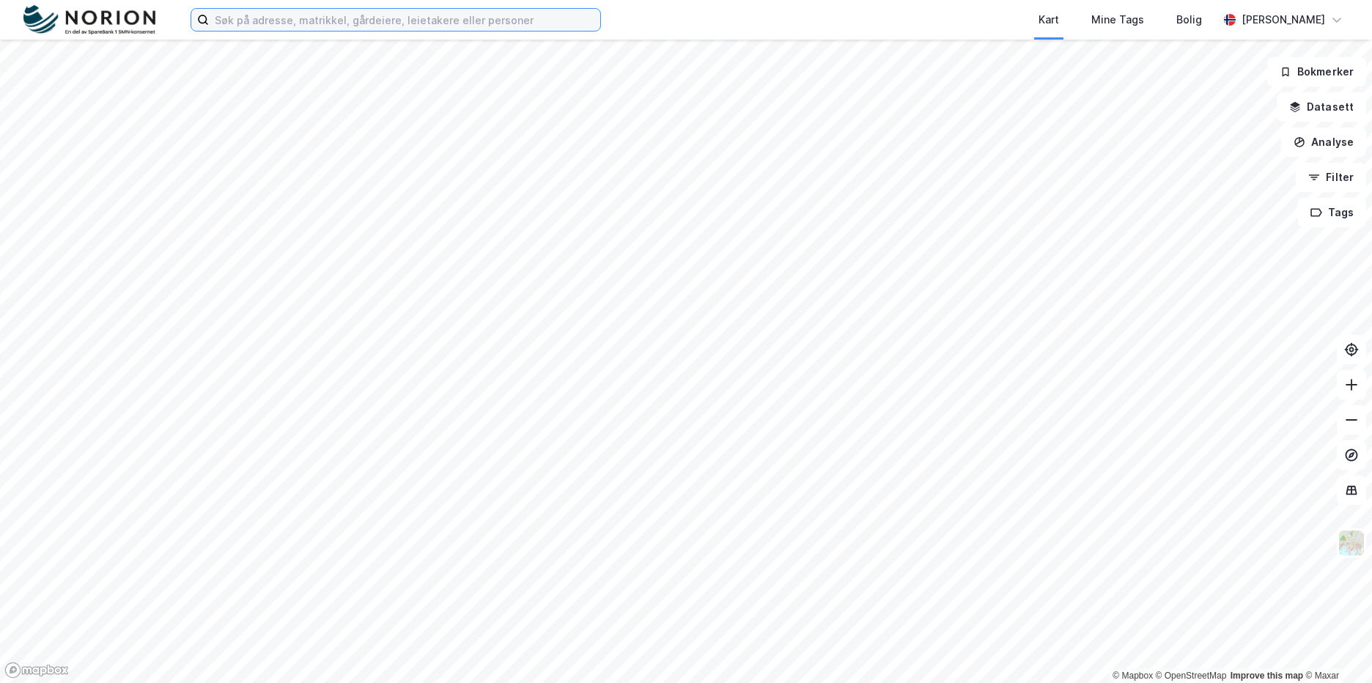
click at [541, 10] on input at bounding box center [404, 20] width 391 height 22
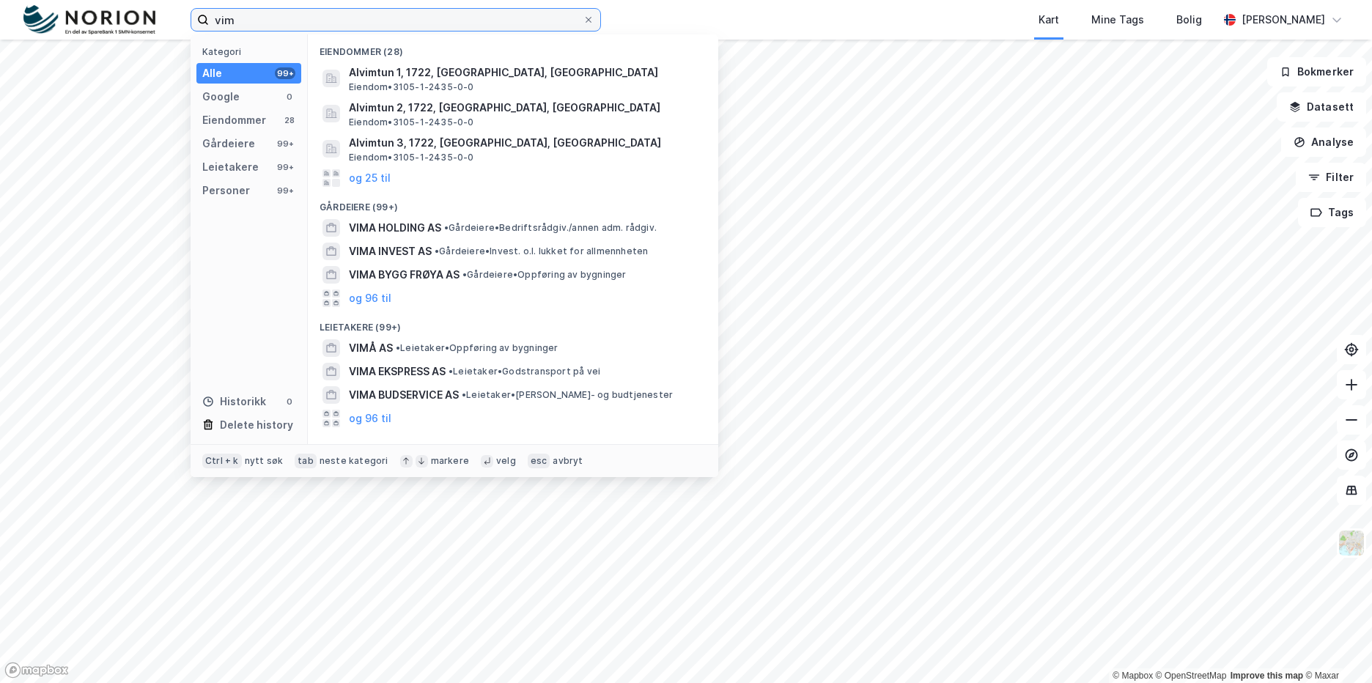
type input "vim"
